Goal: Information Seeking & Learning: Learn about a topic

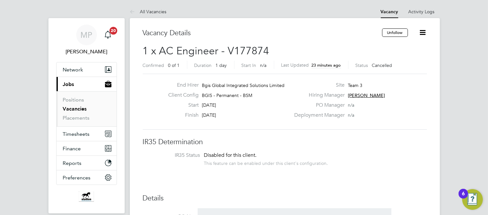
scroll to position [19, 45]
click at [75, 98] on link "Positions" at bounding box center [73, 100] width 21 height 6
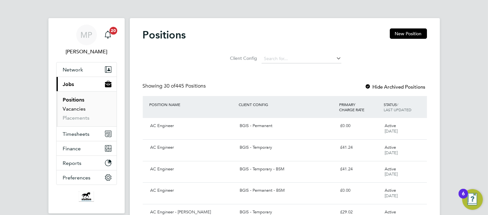
click at [75, 109] on link "Vacancies" at bounding box center [74, 109] width 23 height 6
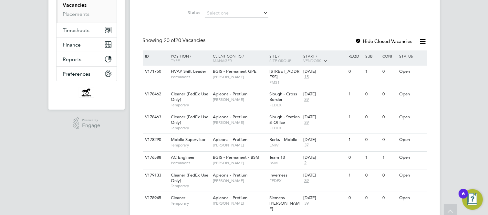
scroll to position [108, 0]
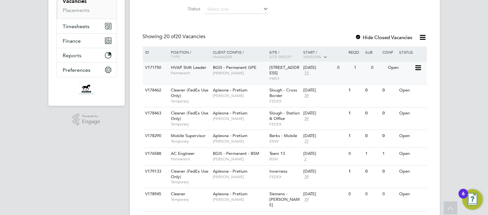
click at [307, 72] on span "15" at bounding box center [306, 72] width 6 height 5
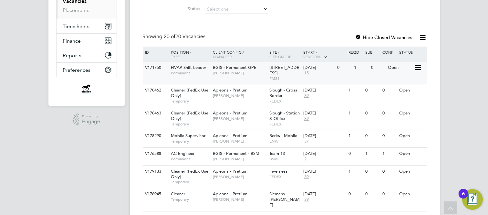
click at [192, 67] on span "HVAP Shift Leader" at bounding box center [189, 67] width 36 height 5
click at [153, 50] on div "ID" at bounding box center [155, 52] width 23 height 11
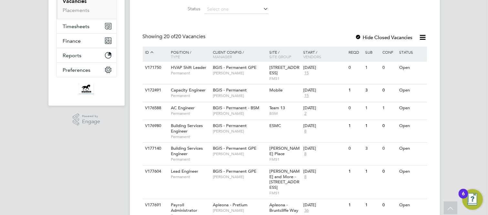
click at [153, 50] on icon at bounding box center [152, 52] width 6 height 6
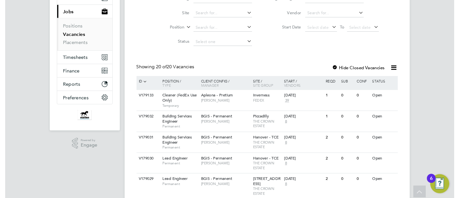
scroll to position [72, 0]
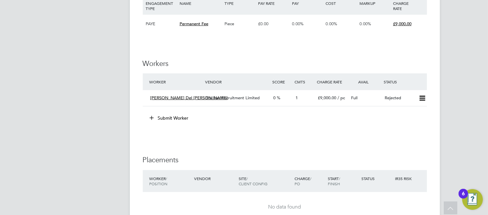
scroll to position [549, 0]
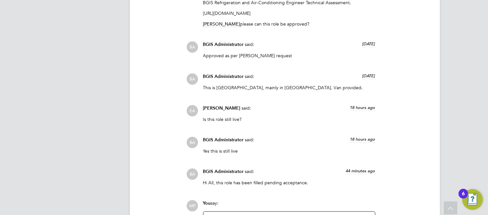
scroll to position [1220, 0]
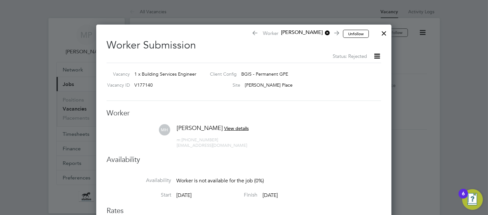
click at [383, 33] on div at bounding box center [384, 32] width 12 height 12
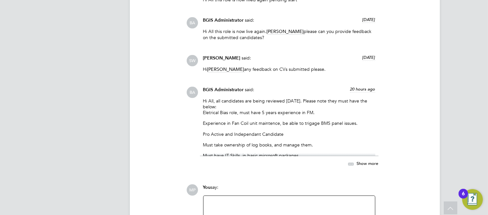
scroll to position [1399, 0]
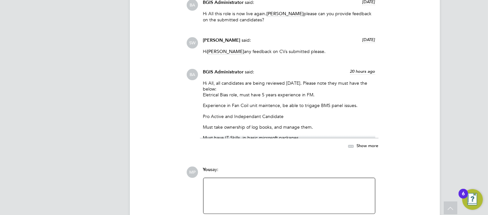
click at [366, 145] on span "Show more" at bounding box center [368, 145] width 22 height 5
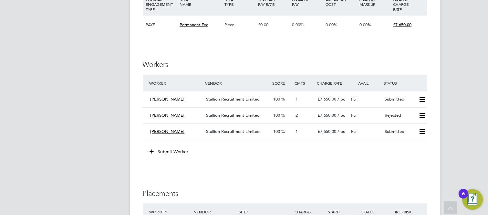
scroll to position [848, 0]
